Goal: Information Seeking & Learning: Learn about a topic

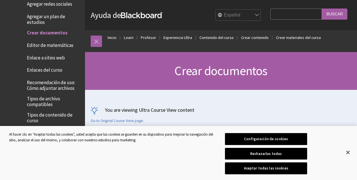
click at [154, 88] on div "Crear documentos" at bounding box center [221, 71] width 272 height 38
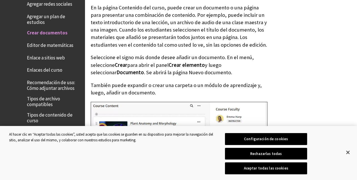
scroll to position [756, 0]
click at [37, 65] on span "Enlaces del curso" at bounding box center [44, 69] width 35 height 8
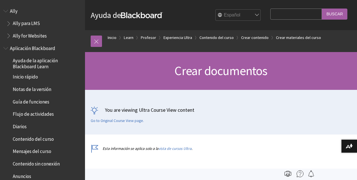
scroll to position [861, 0]
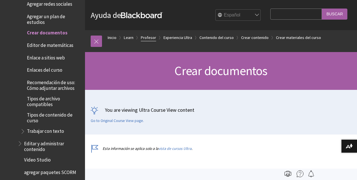
click at [152, 37] on link "Profesor" at bounding box center [148, 37] width 15 height 7
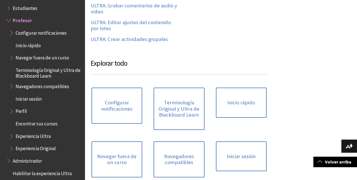
scroll to position [289, 0]
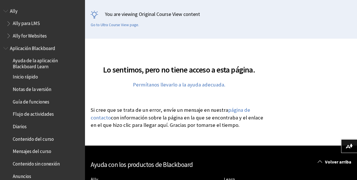
scroll to position [104, 0]
